Goal: Register for event/course

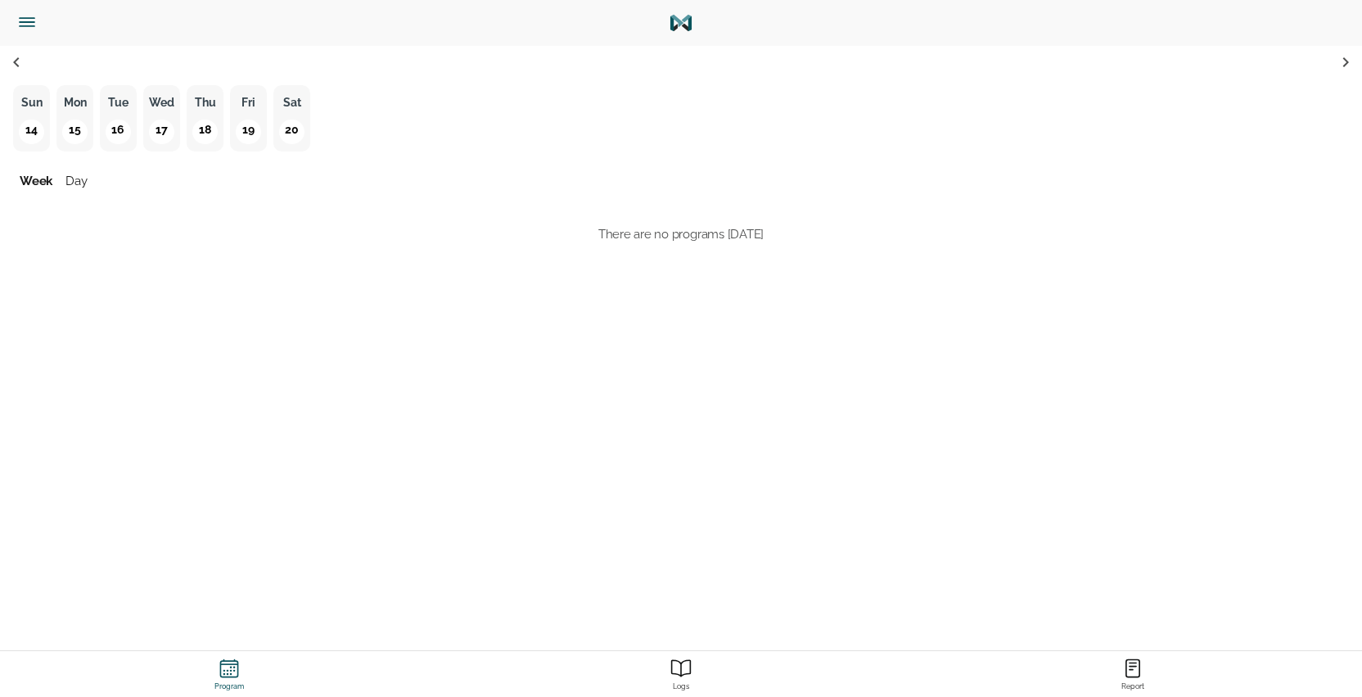
click at [172, 126] on p "17" at bounding box center [161, 132] width 25 height 25
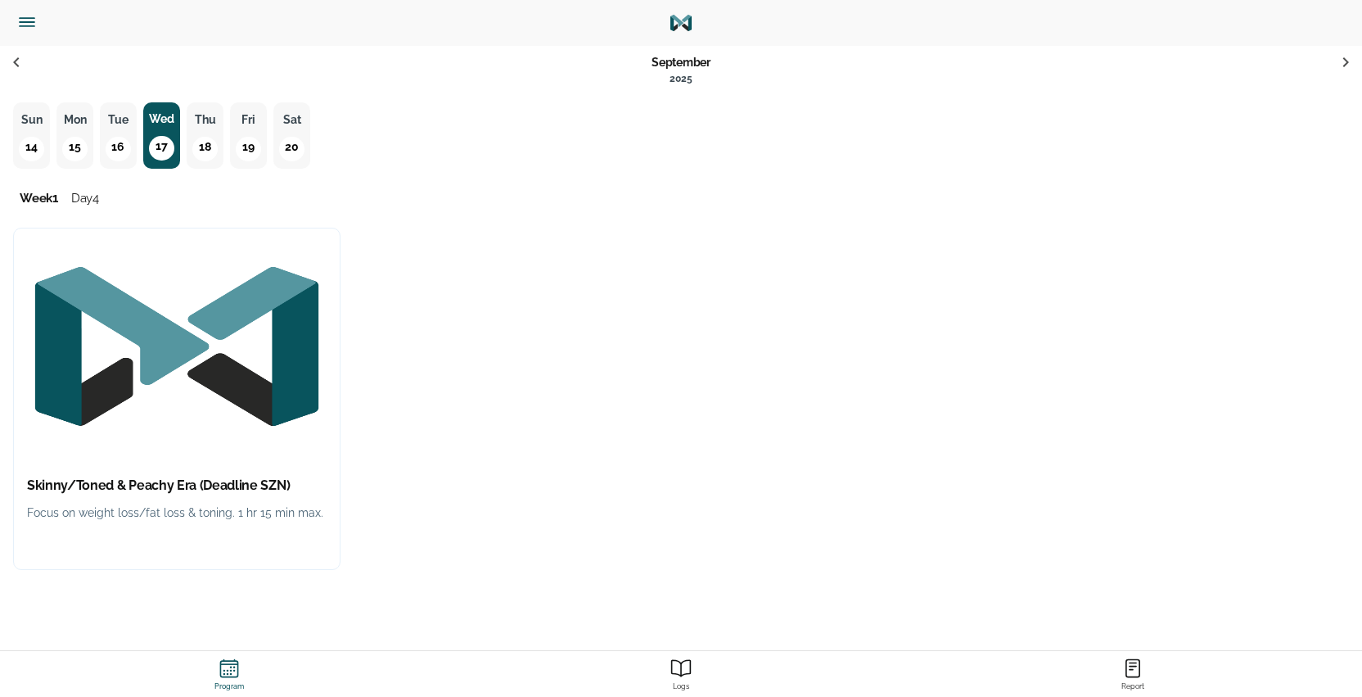
click at [245, 440] on img "button" at bounding box center [177, 346] width 326 height 236
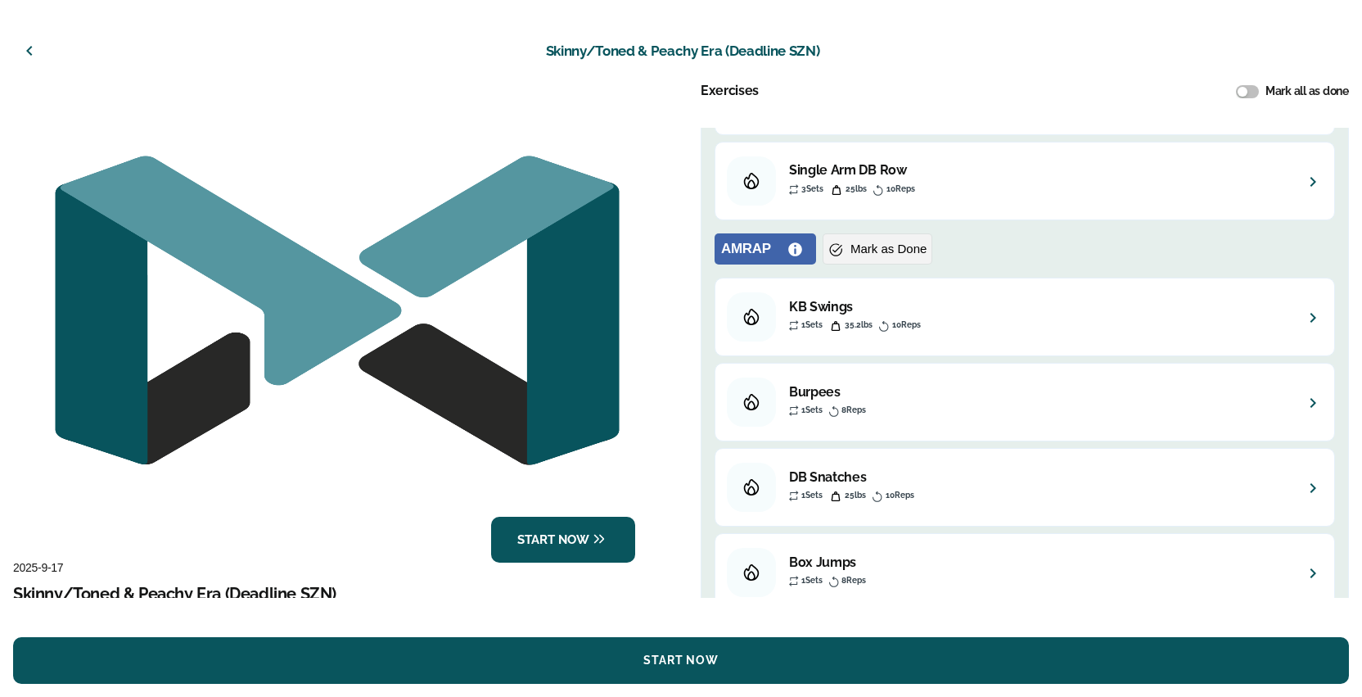
click at [34, 59] on icon "button" at bounding box center [30, 51] width 20 height 20
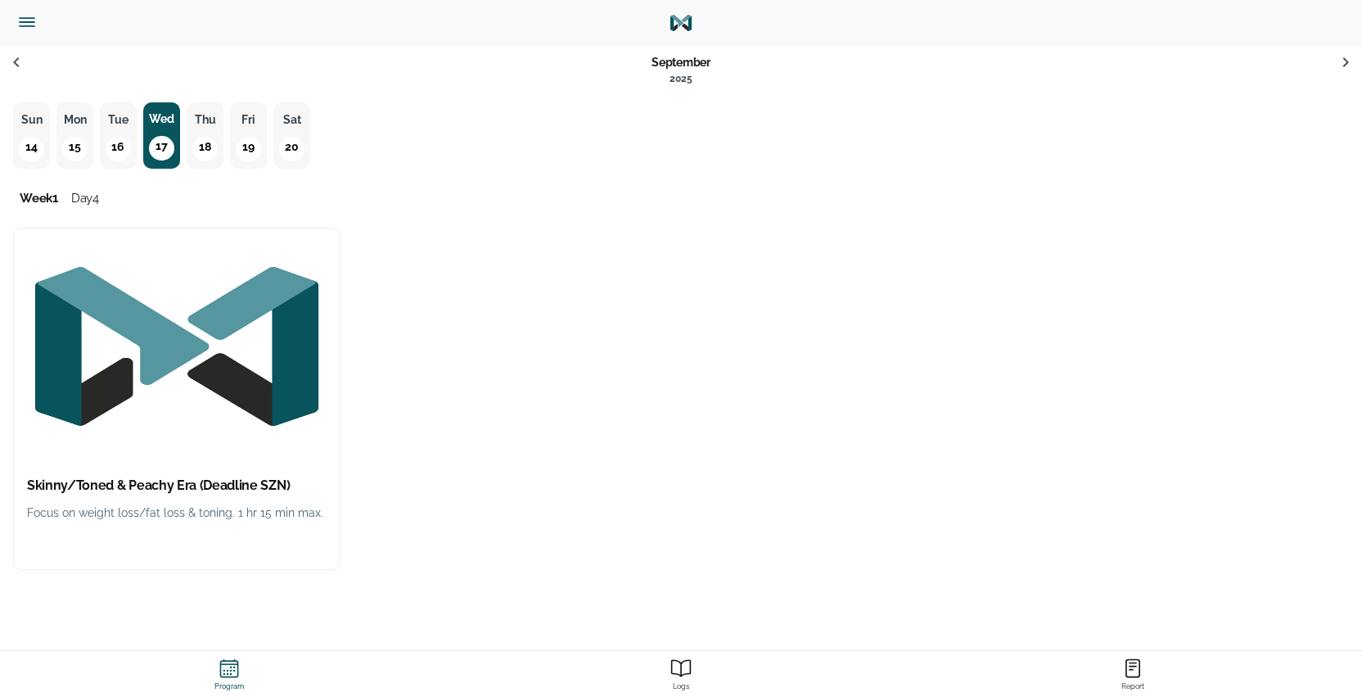
click at [201, 143] on p "18" at bounding box center [204, 149] width 25 height 25
click at [255, 467] on div "Skinny/Toned & Peachy Era (Deadline SZN) Focus on weight loss/fat loss & toning…" at bounding box center [177, 503] width 326 height 79
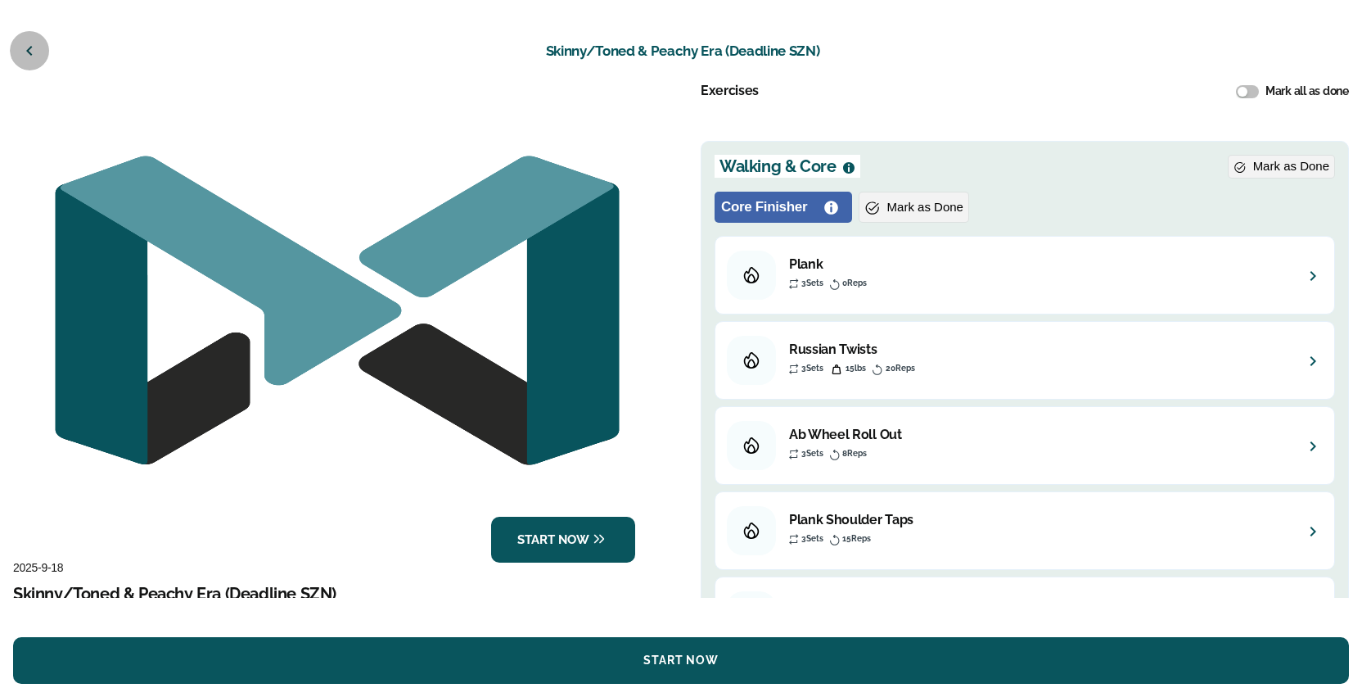
click at [37, 51] on icon "button" at bounding box center [30, 51] width 20 height 20
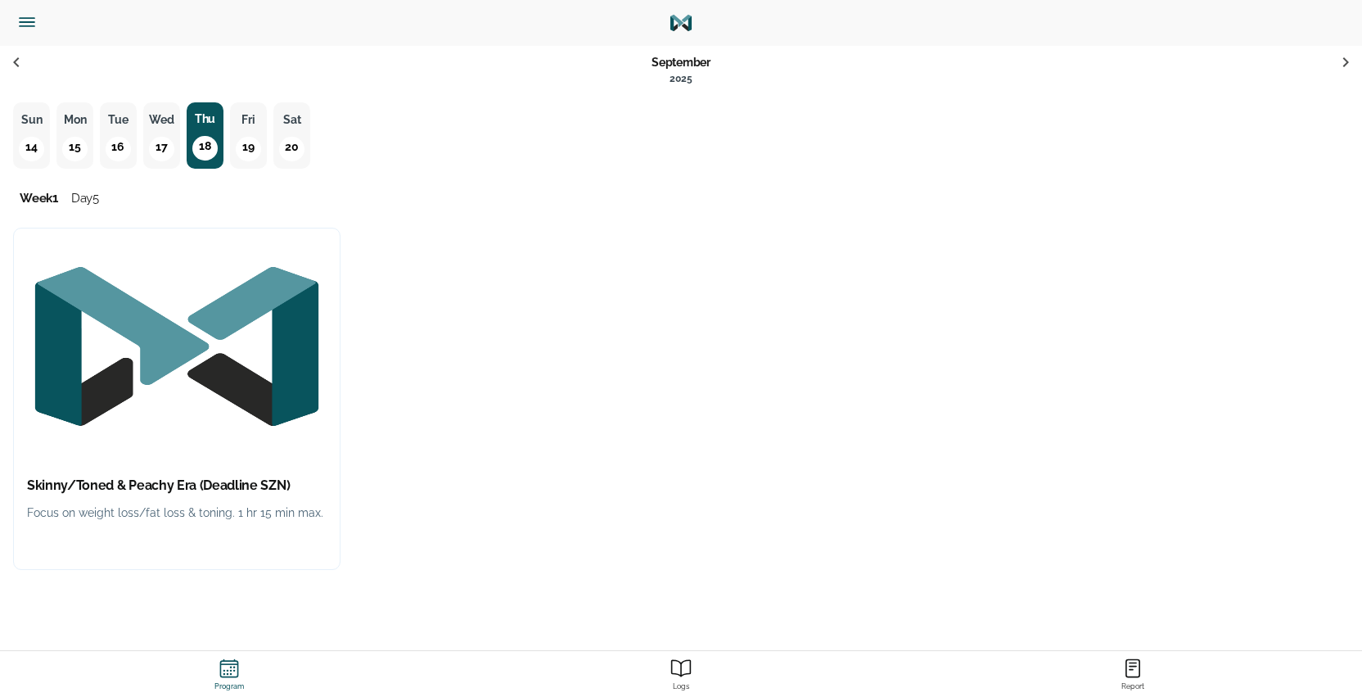
click at [255, 154] on p "19" at bounding box center [248, 149] width 25 height 25
click at [255, 356] on img "button" at bounding box center [177, 346] width 326 height 236
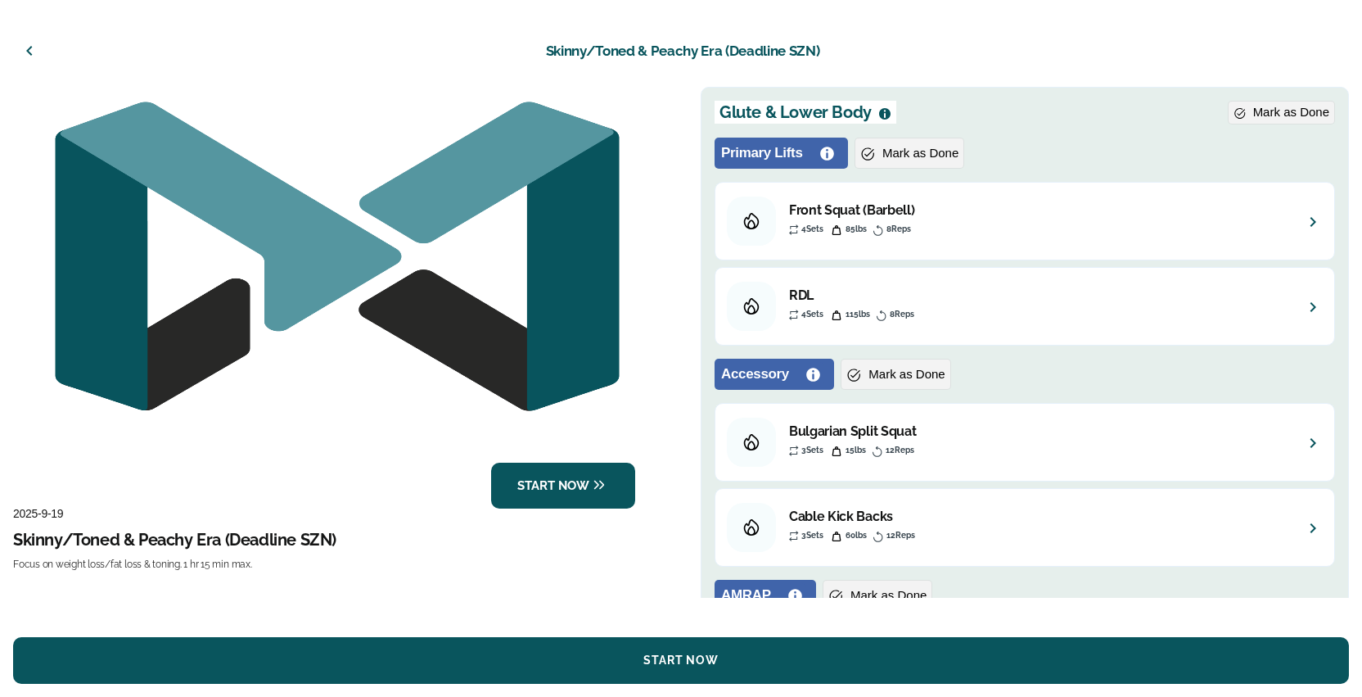
click at [41, 54] on button "button" at bounding box center [29, 50] width 39 height 39
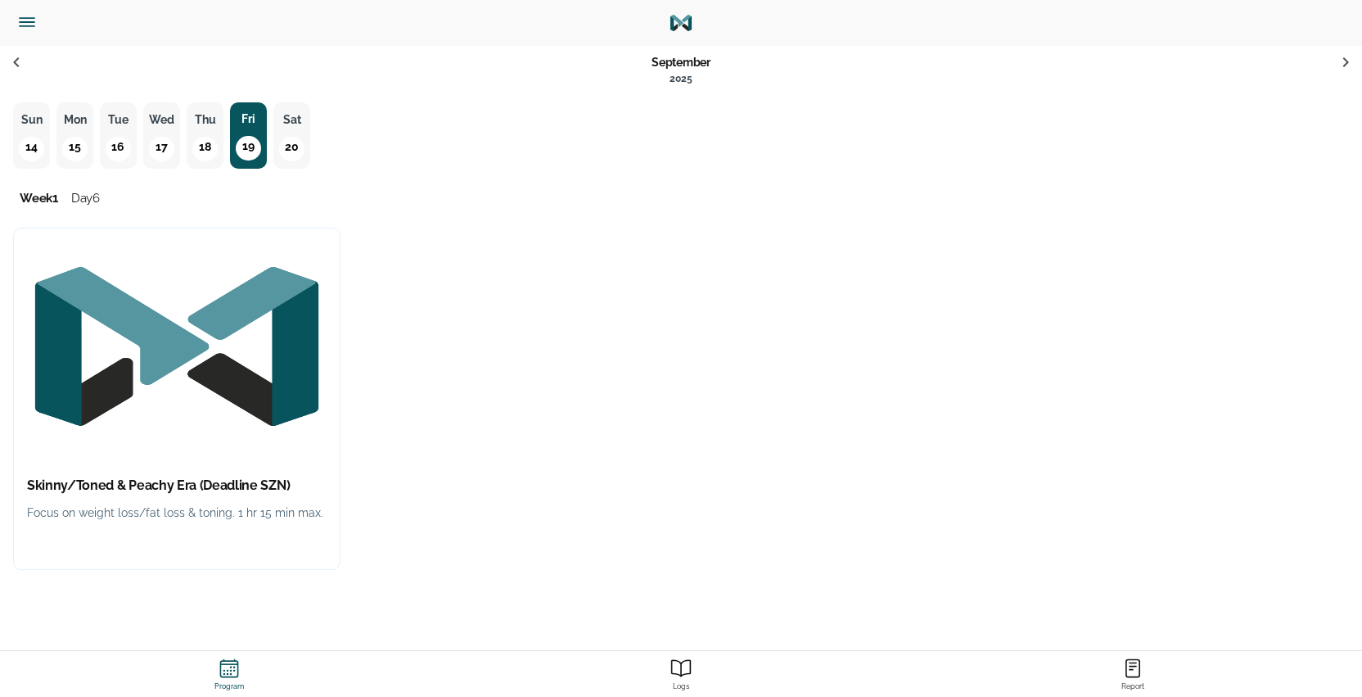
click at [300, 148] on p "20" at bounding box center [291, 149] width 25 height 25
click at [195, 379] on img "button" at bounding box center [177, 346] width 326 height 236
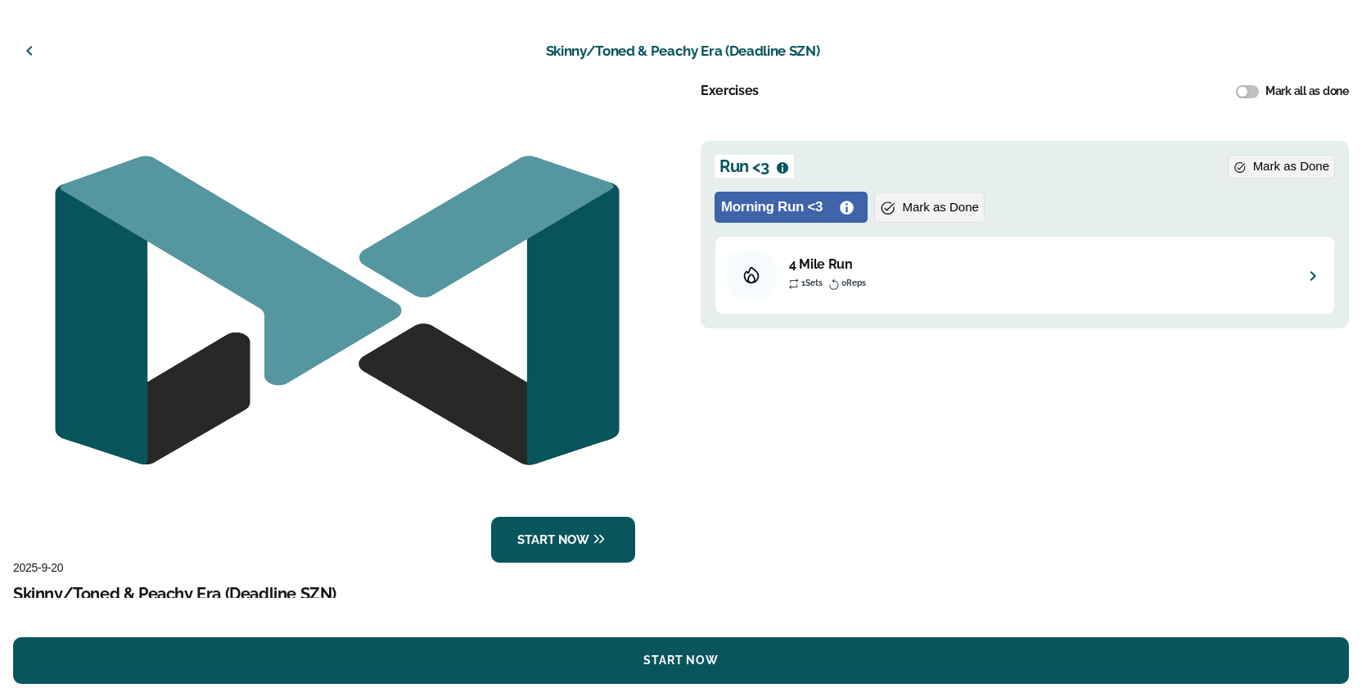
click at [33, 50] on icon "button" at bounding box center [30, 51] width 20 height 20
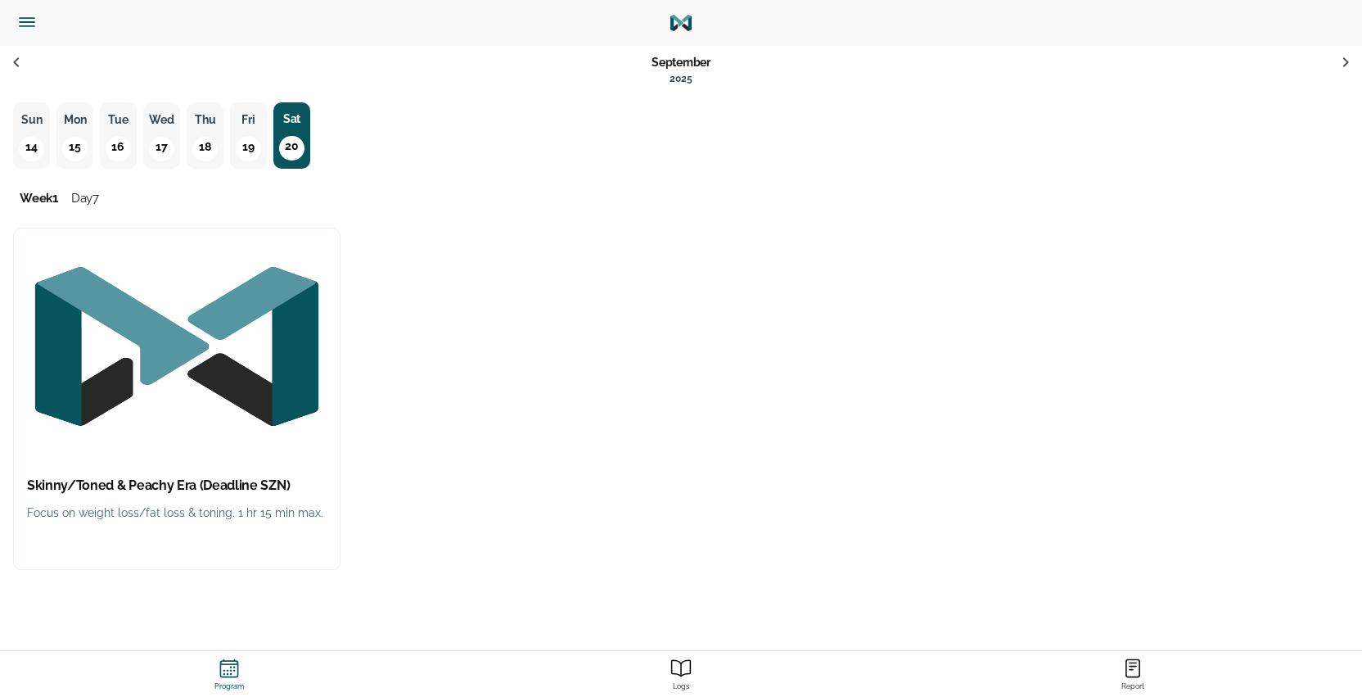
click at [13, 65] on icon at bounding box center [17, 62] width 20 height 20
click at [40, 133] on button "Sun 14" at bounding box center [31, 135] width 37 height 66
click at [129, 426] on img "button" at bounding box center [177, 346] width 326 height 236
